Goal: Task Accomplishment & Management: Manage account settings

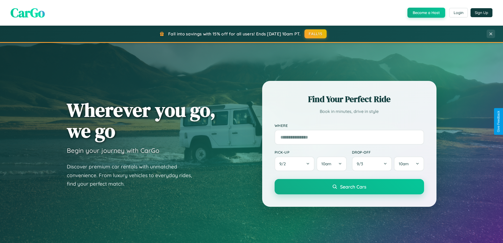
scroll to position [1016, 0]
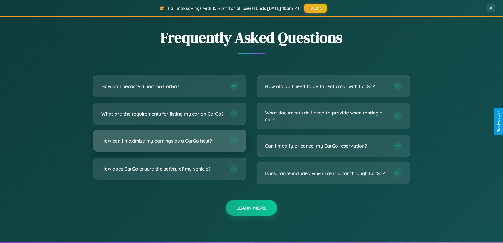
click at [170, 144] on h3 "How can I maximize my earnings as a CarGo host?" at bounding box center [162, 140] width 123 height 7
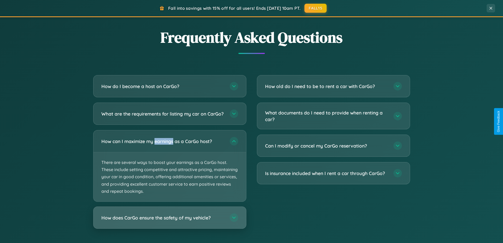
click at [170, 221] on h3 "How does CarGo ensure the safety of my vehicle?" at bounding box center [162, 217] width 123 height 7
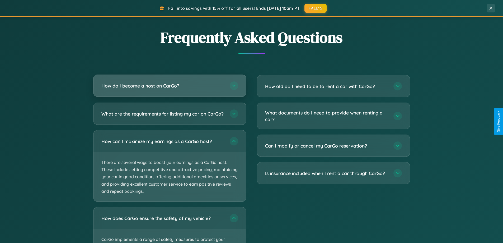
click at [170, 86] on h3 "How do I become a host on CarGo?" at bounding box center [162, 85] width 123 height 7
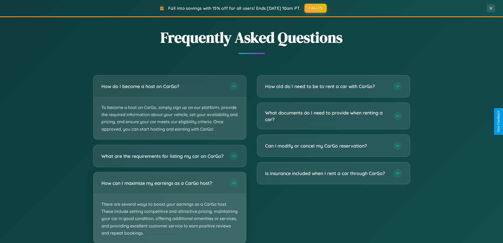
click at [170, 210] on p "There are several ways to boost your earnings as a CarGo host. These include se…" at bounding box center [169, 218] width 153 height 49
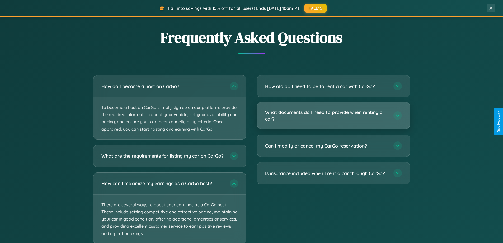
click at [333, 115] on h3 "What documents do I need to provide when renting a car?" at bounding box center [326, 115] width 123 height 13
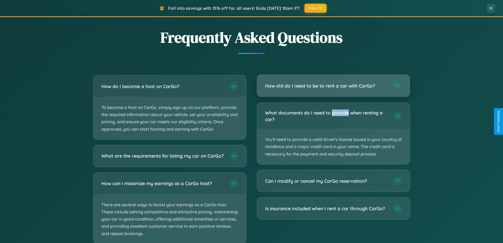
click at [333, 86] on h3 "How old do I need to be to rent a car with CarGo?" at bounding box center [326, 85] width 123 height 7
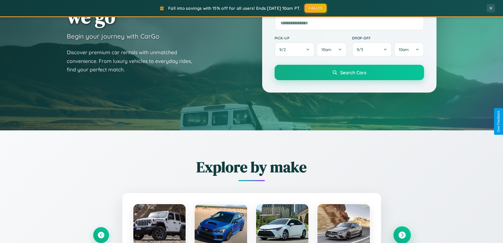
click at [402, 234] on icon at bounding box center [401, 234] width 7 height 7
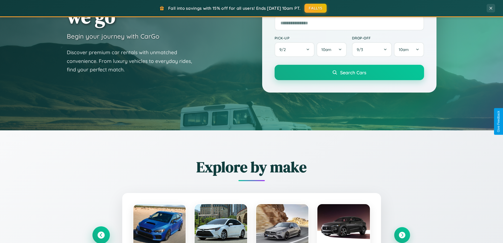
click at [101, 234] on icon at bounding box center [100, 234] width 7 height 7
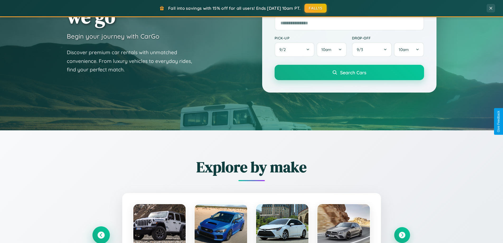
click at [101, 234] on icon at bounding box center [101, 235] width 9 height 9
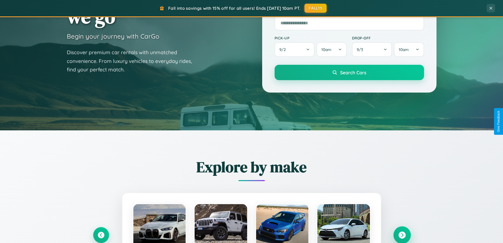
click at [402, 234] on icon at bounding box center [401, 234] width 7 height 7
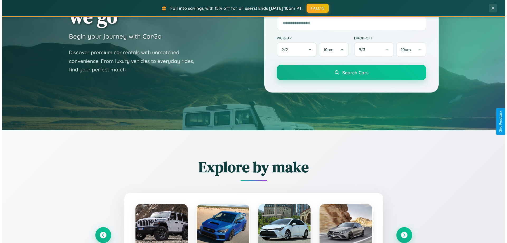
scroll to position [0, 0]
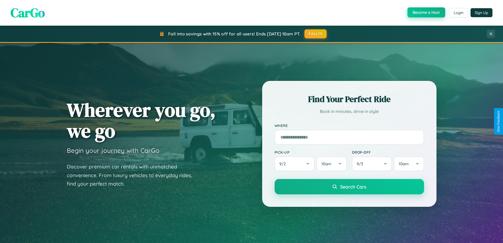
click at [426, 13] on button "Become a Host" at bounding box center [426, 12] width 38 height 10
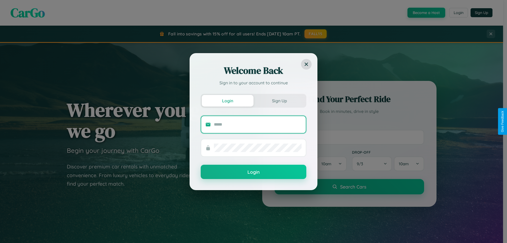
click at [258, 124] on input "text" at bounding box center [258, 124] width 88 height 8
type input "**********"
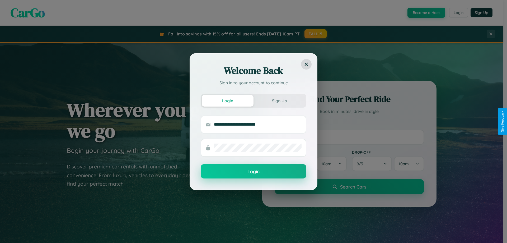
click at [253, 171] on button "Login" at bounding box center [254, 171] width 106 height 14
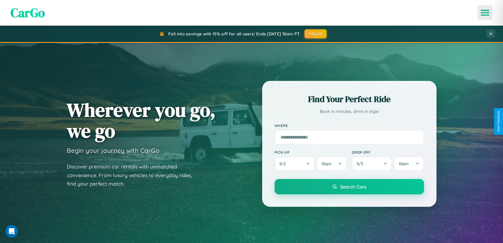
click at [485, 13] on icon "Open menu" at bounding box center [485, 12] width 8 height 5
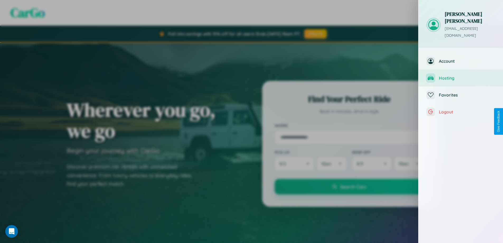
click at [461, 75] on span "Hosting" at bounding box center [467, 77] width 56 height 5
